Goal: Information Seeking & Learning: Find specific fact

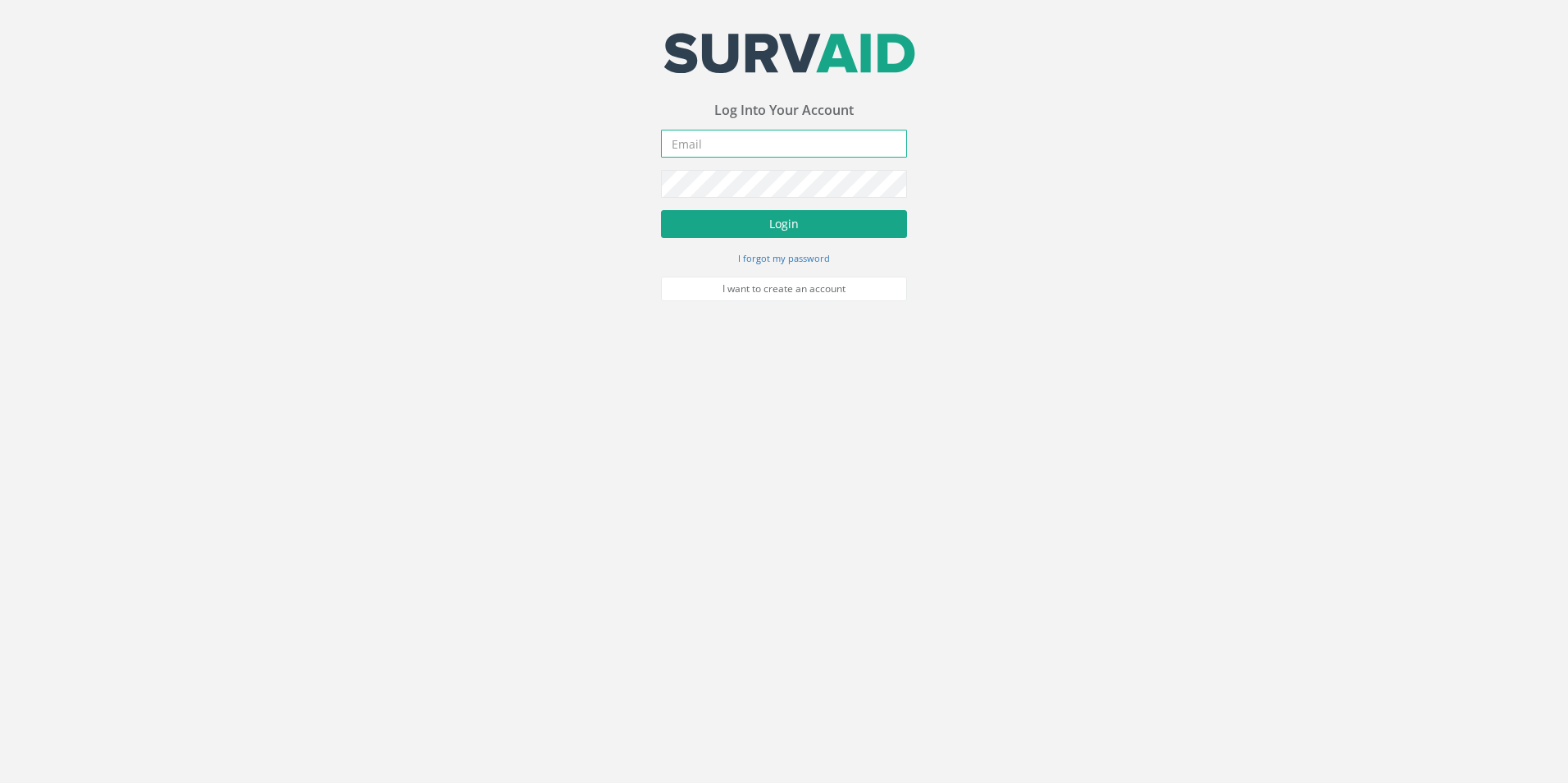
type input "[EMAIL_ADDRESS][DOMAIN_NAME]"
click at [719, 215] on button "Login" at bounding box center [784, 223] width 246 height 28
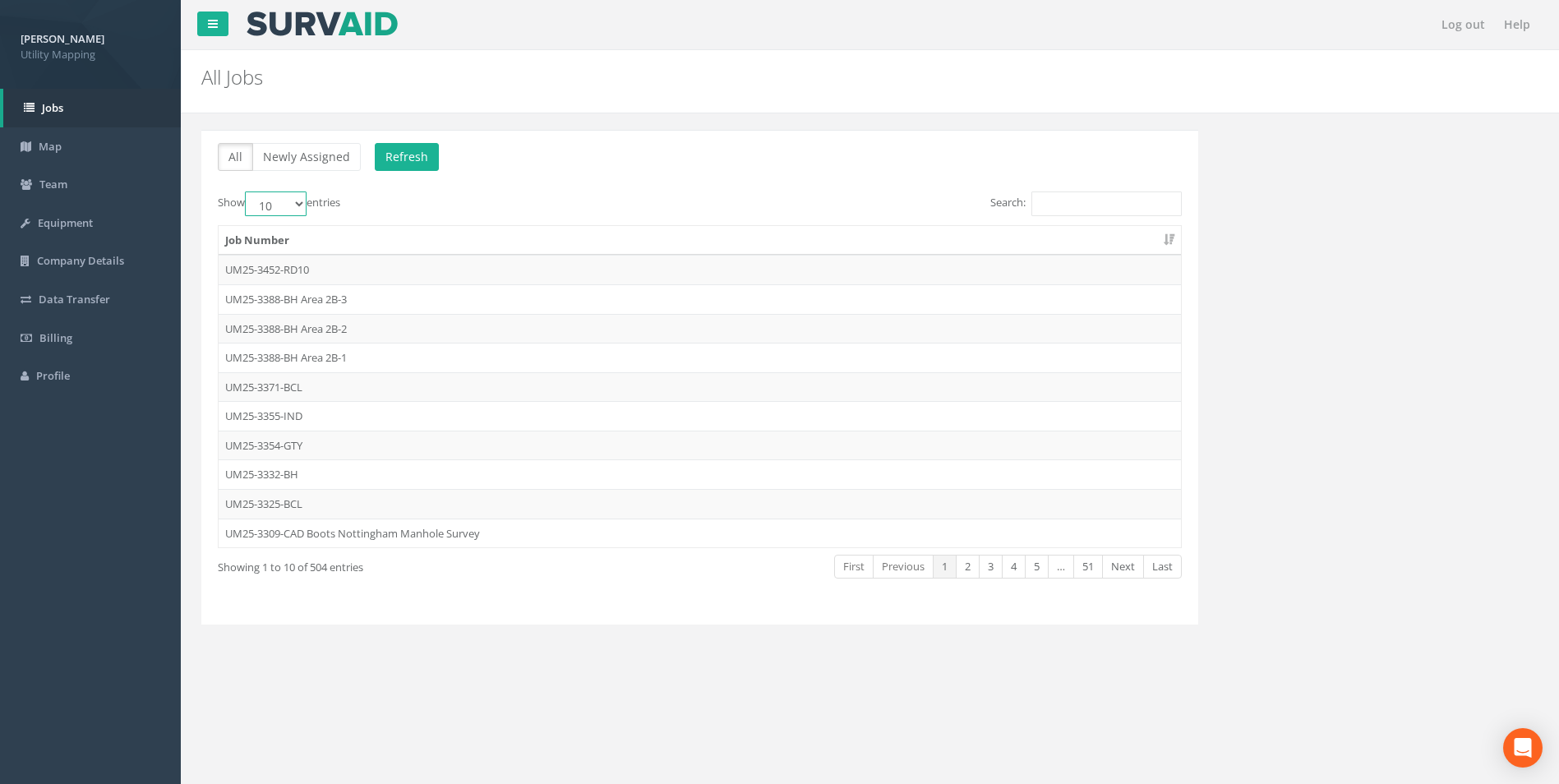
click at [295, 208] on select "10 25 50 100" at bounding box center [276, 203] width 62 height 25
select select "25"
click at [247, 191] on select "10 25 50 100" at bounding box center [276, 203] width 62 height 25
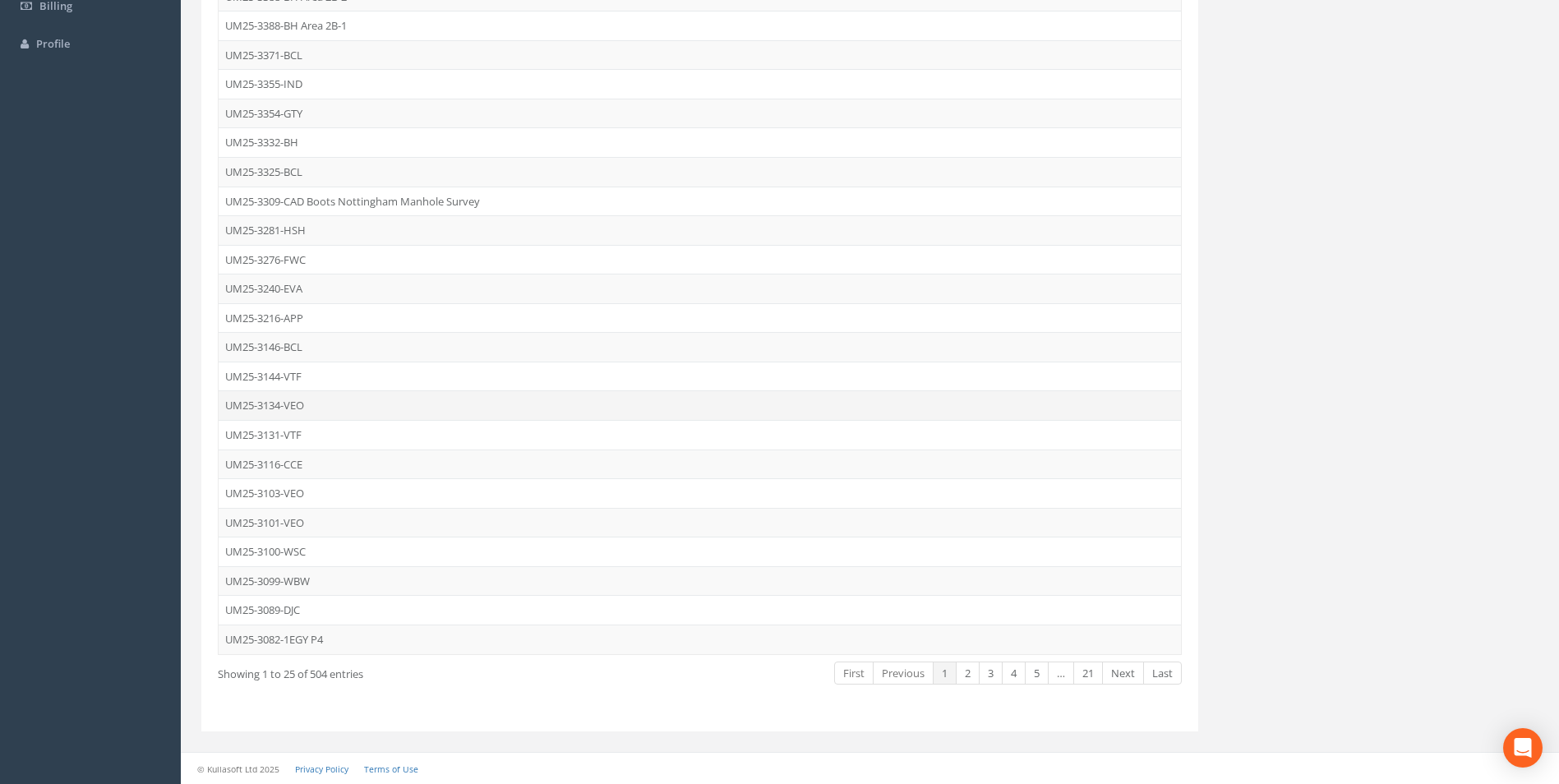
scroll to position [333, 0]
click at [962, 676] on link "2" at bounding box center [967, 672] width 24 height 24
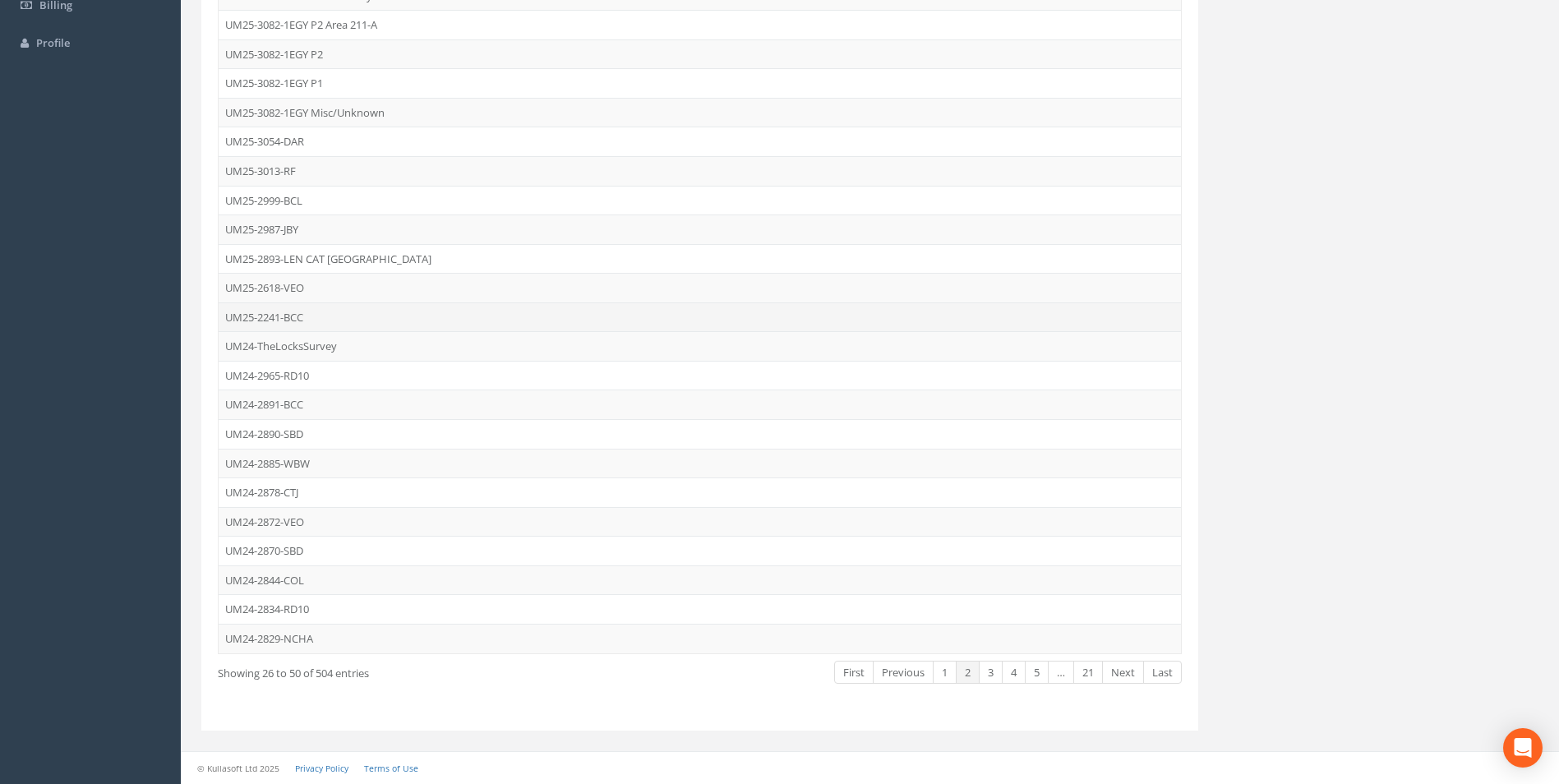
click at [278, 313] on td "UM25-2241-BCC" at bounding box center [700, 316] width 962 height 29
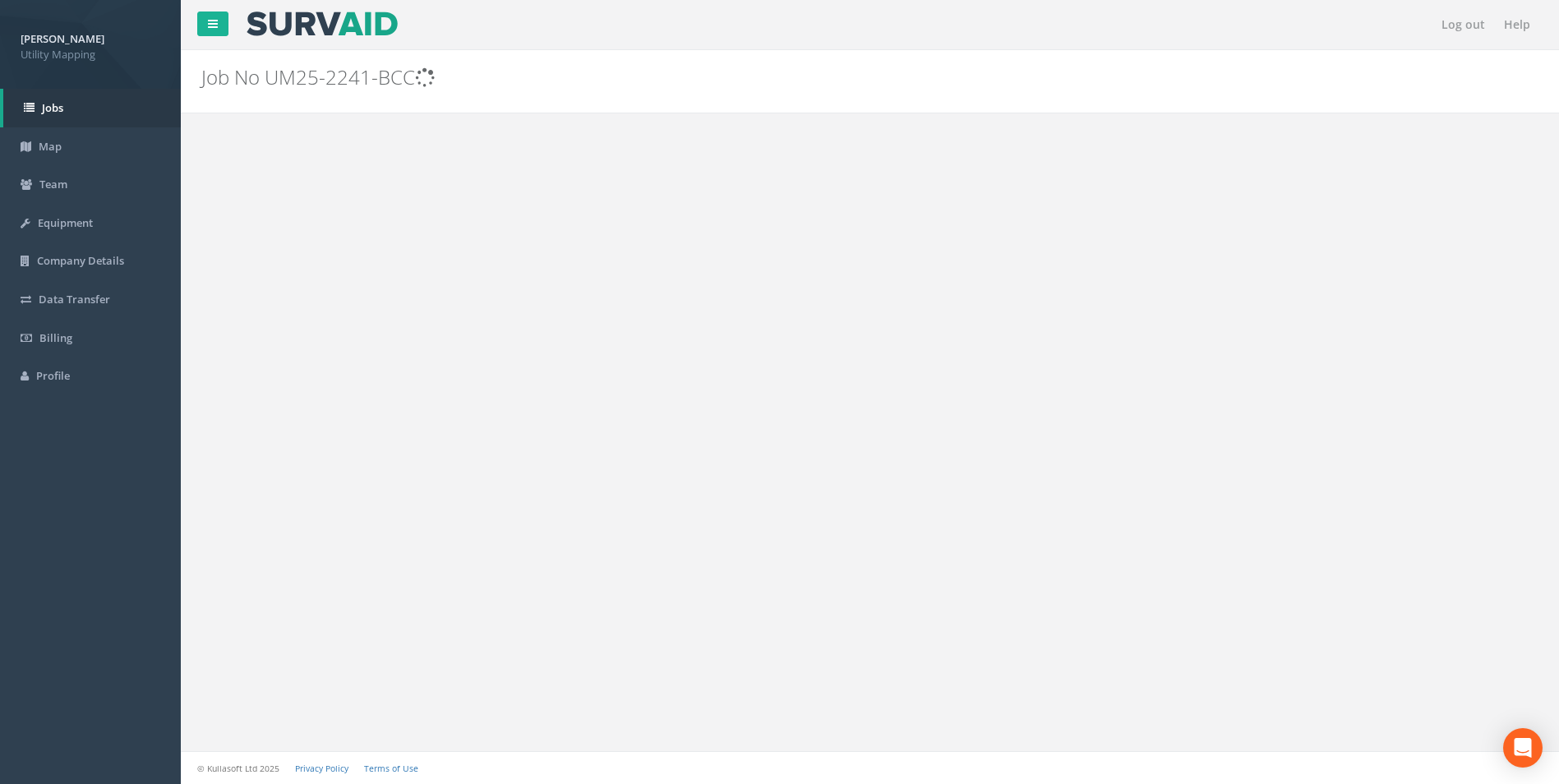
scroll to position [0, 0]
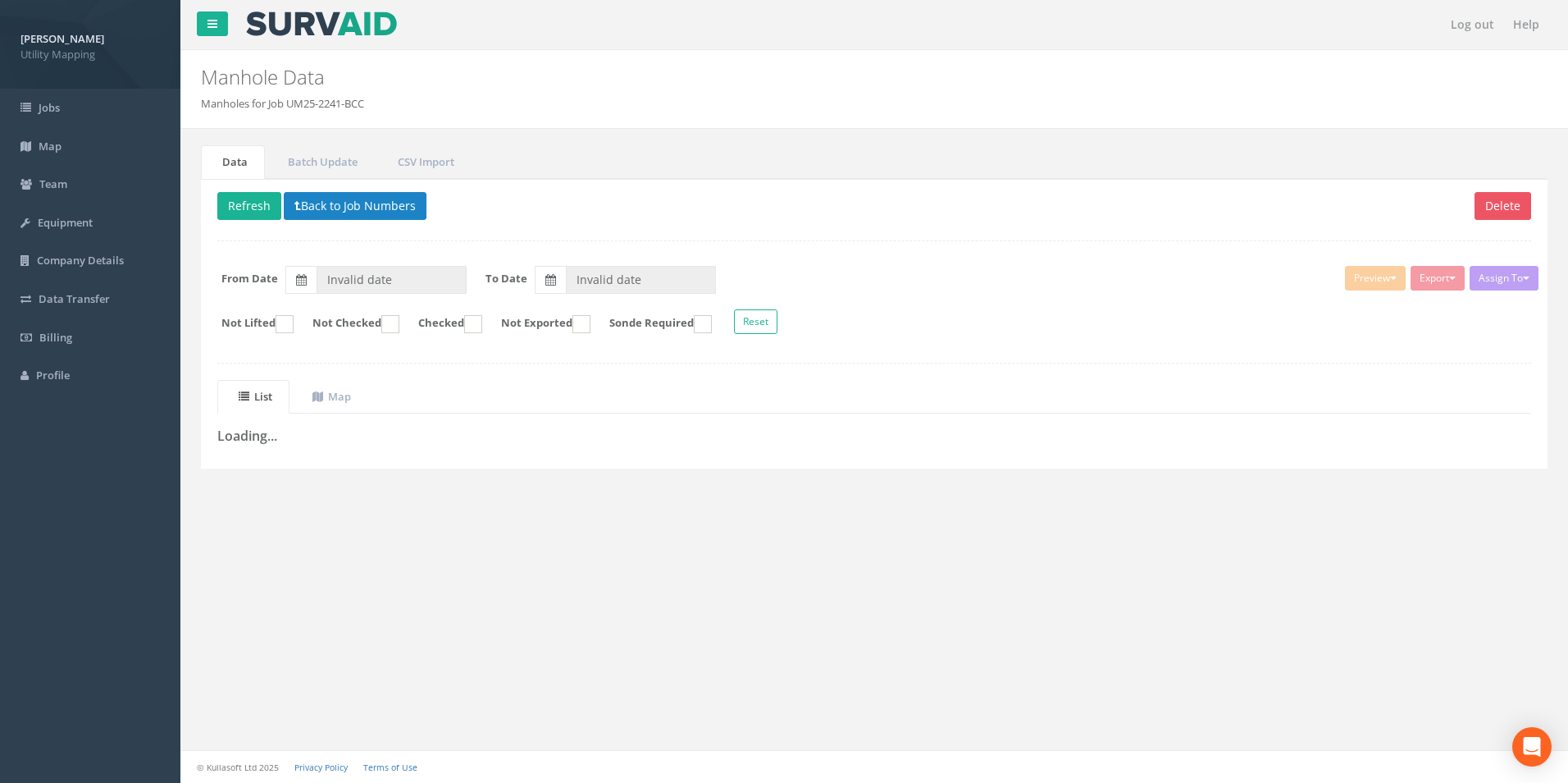
type input "[DATE]"
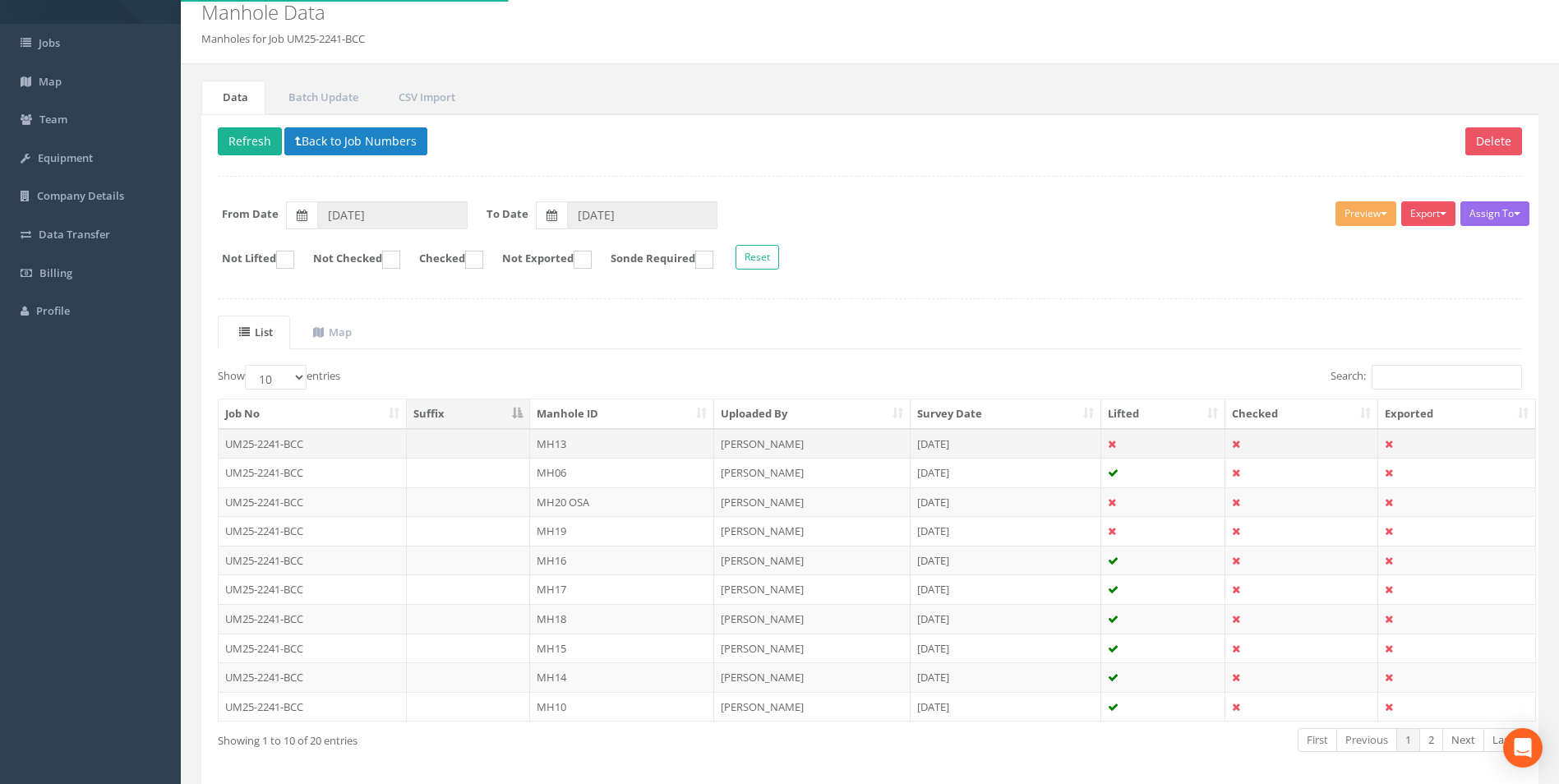
scroll to position [132, 0]
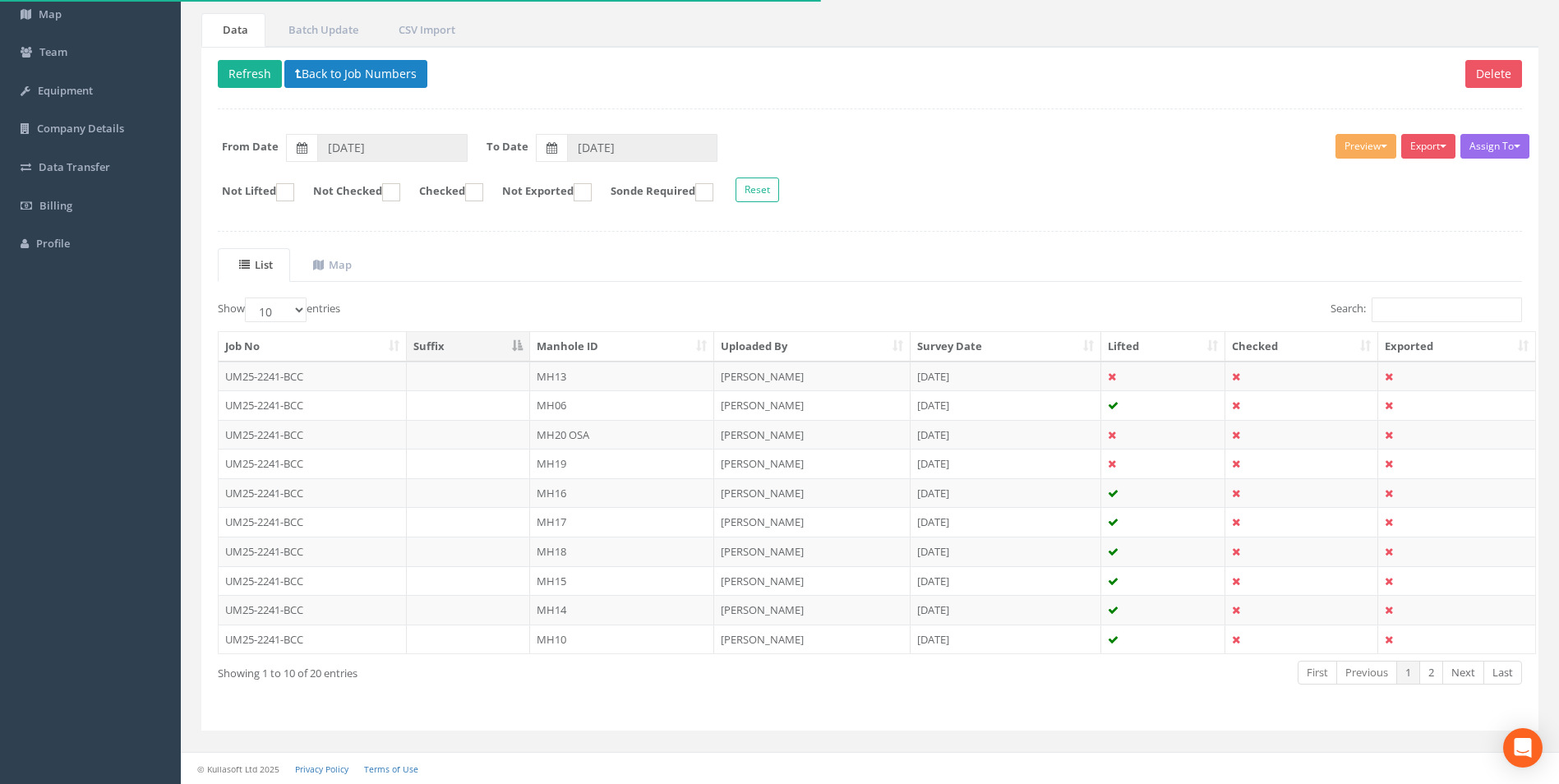
click at [589, 344] on th "Manhole ID" at bounding box center [623, 346] width 184 height 29
drag, startPoint x: 291, startPoint y: 306, endPoint x: 288, endPoint y: 316, distance: 10.4
click at [291, 306] on select "10 25 50 100" at bounding box center [276, 310] width 62 height 25
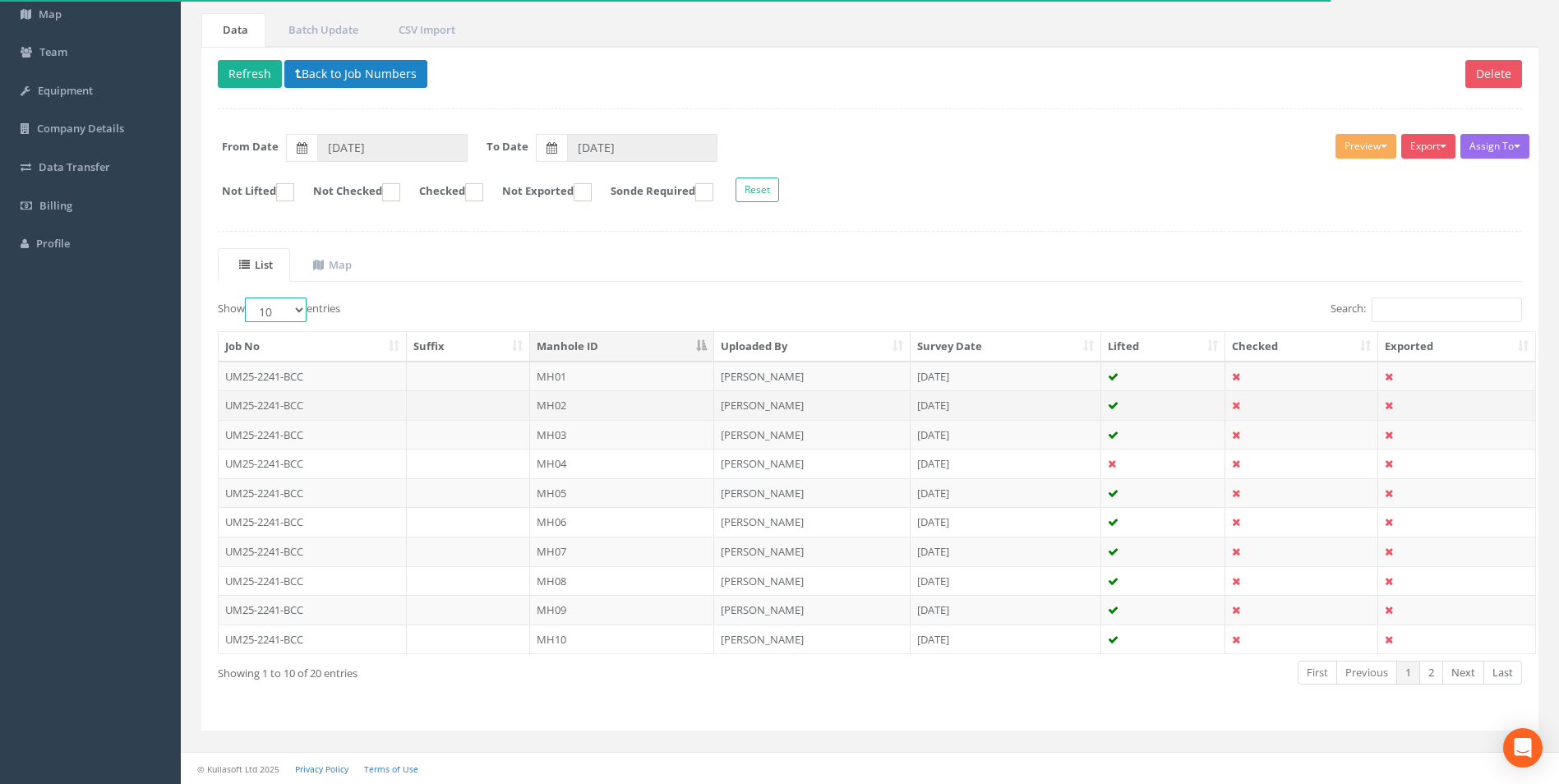
select select "50"
click at [247, 297] on select "10 25 50 100" at bounding box center [276, 310] width 62 height 25
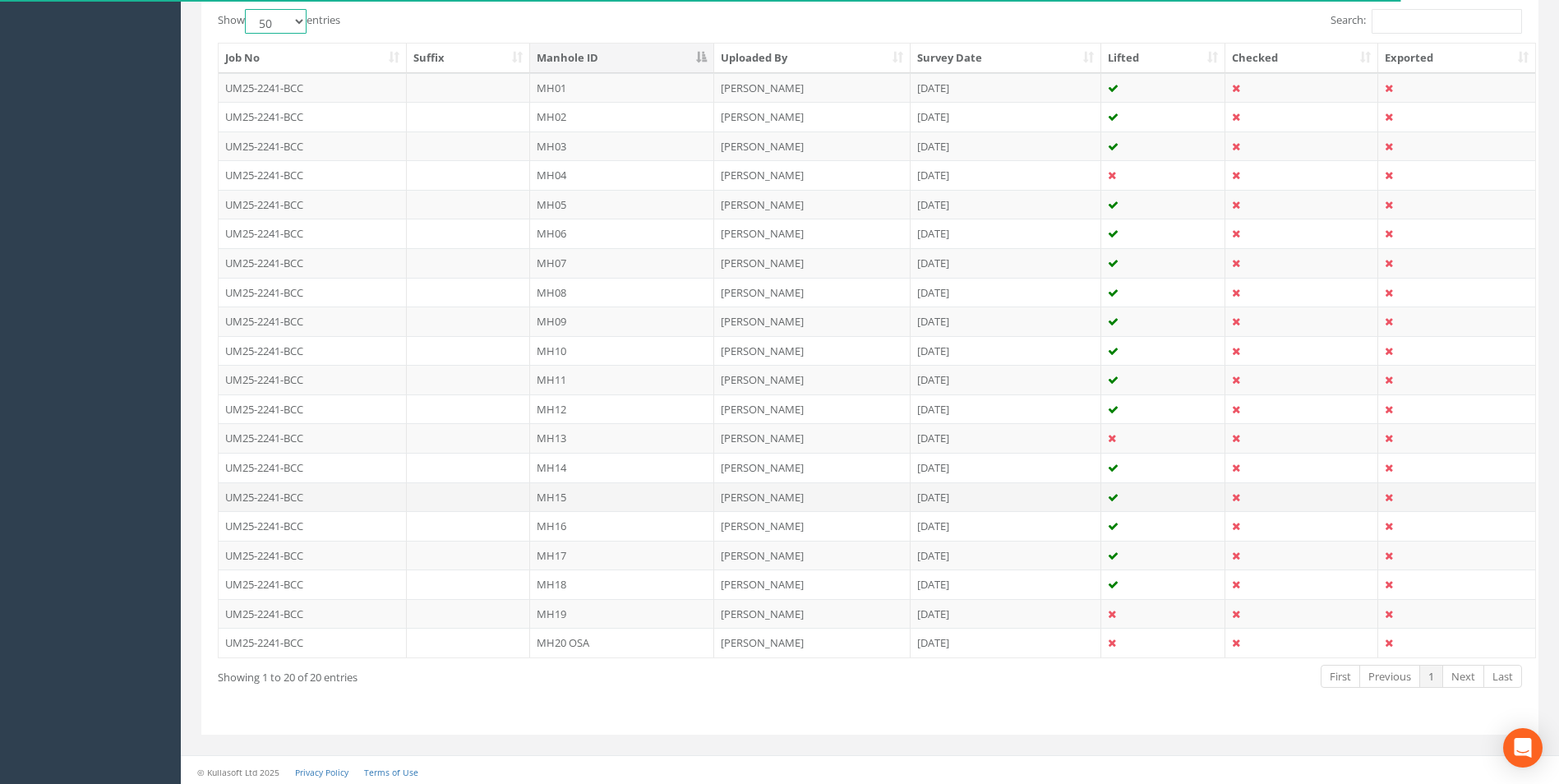
scroll to position [425, 0]
click at [554, 366] on td "MH11" at bounding box center [623, 375] width 184 height 29
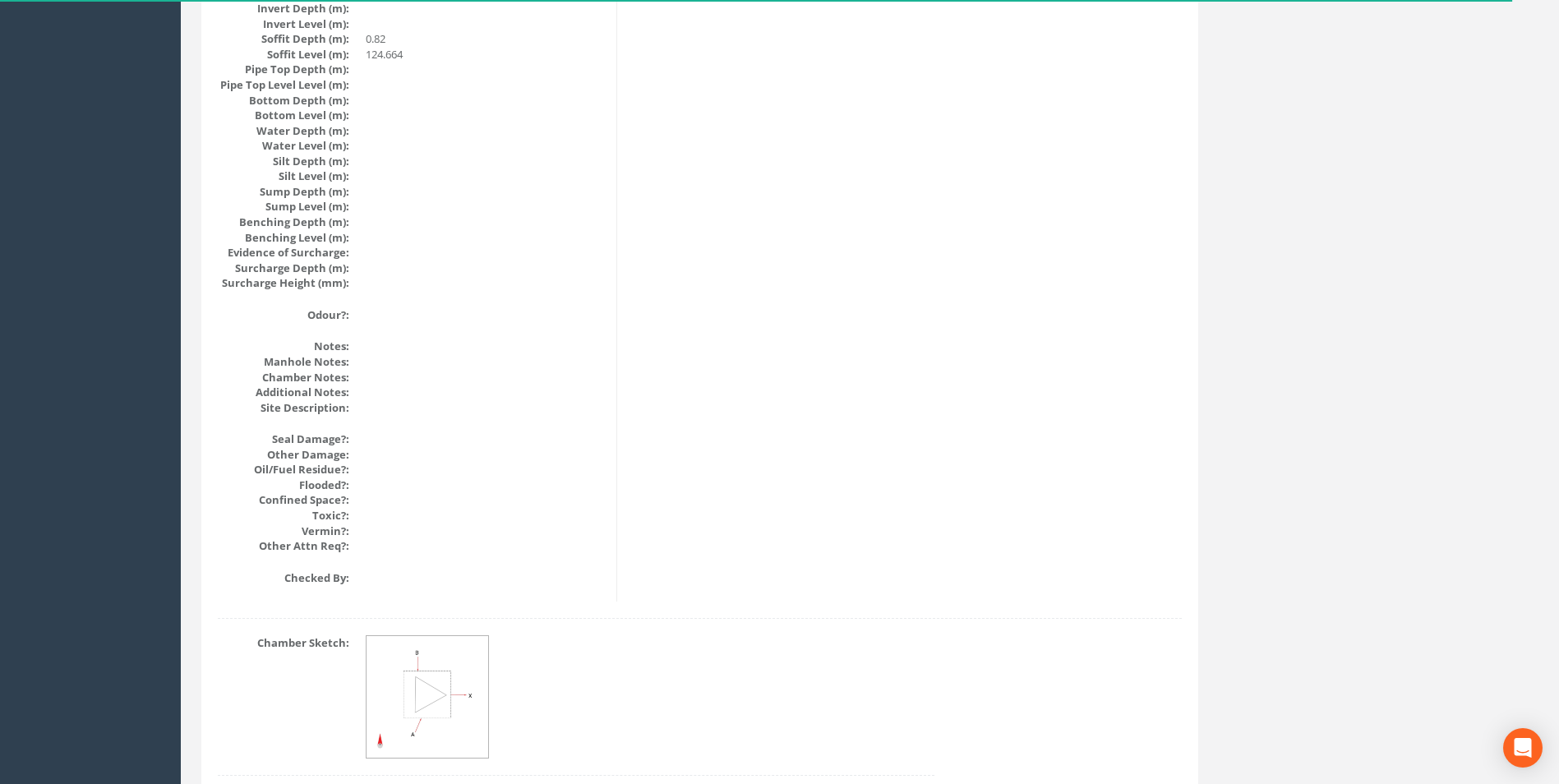
scroll to position [1750, 0]
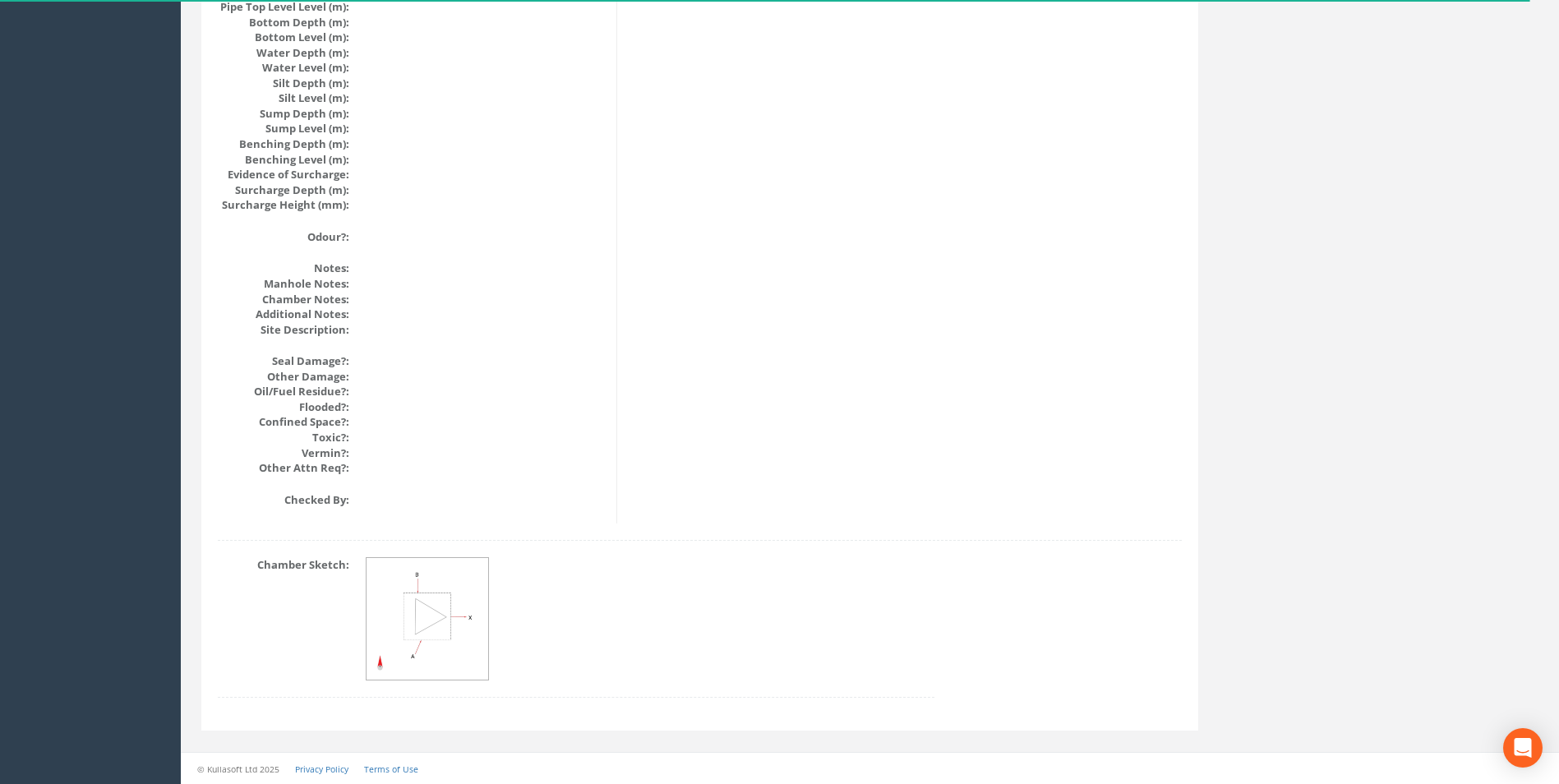
click at [414, 603] on img at bounding box center [429, 620] width 124 height 124
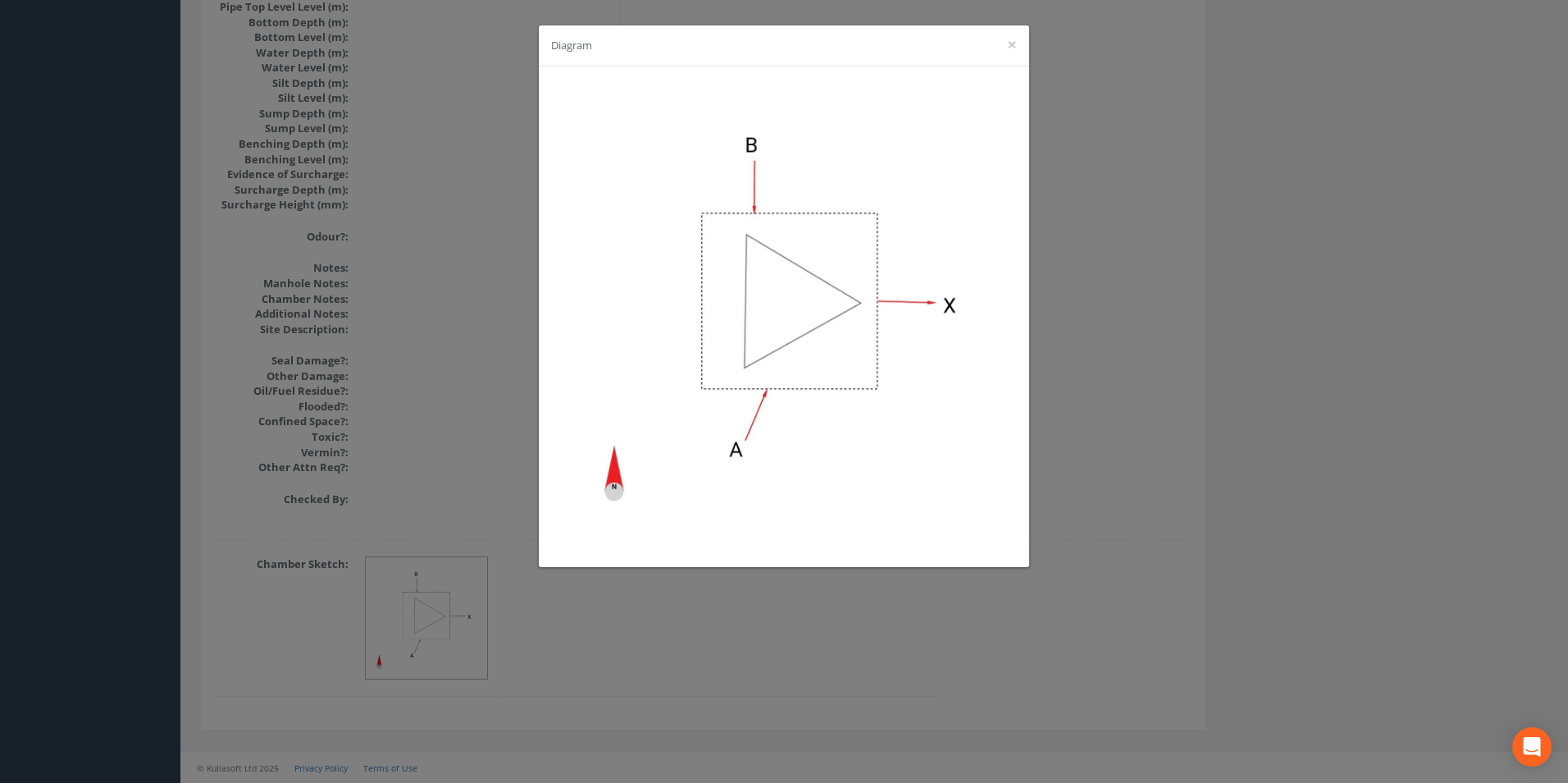
click at [479, 608] on div "Diagram ×" at bounding box center [784, 391] width 1568 height 783
